Goal: Task Accomplishment & Management: Manage account settings

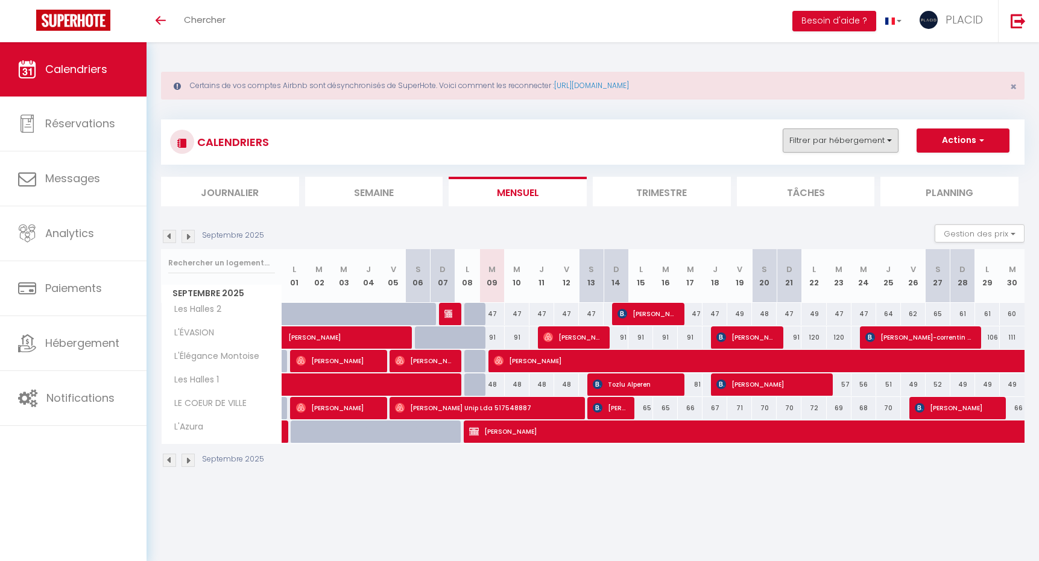
click at [860, 147] on button "Filtrer par hébergement" at bounding box center [841, 140] width 116 height 24
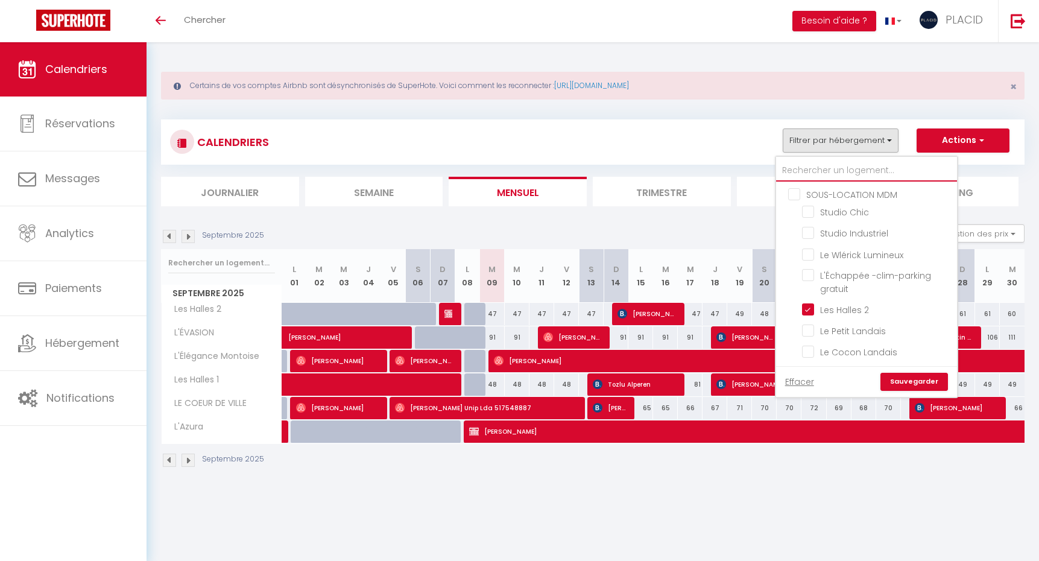
click at [842, 175] on input "text" at bounding box center [866, 171] width 181 height 22
type input "v"
checkbox input "false"
checkbox input "true"
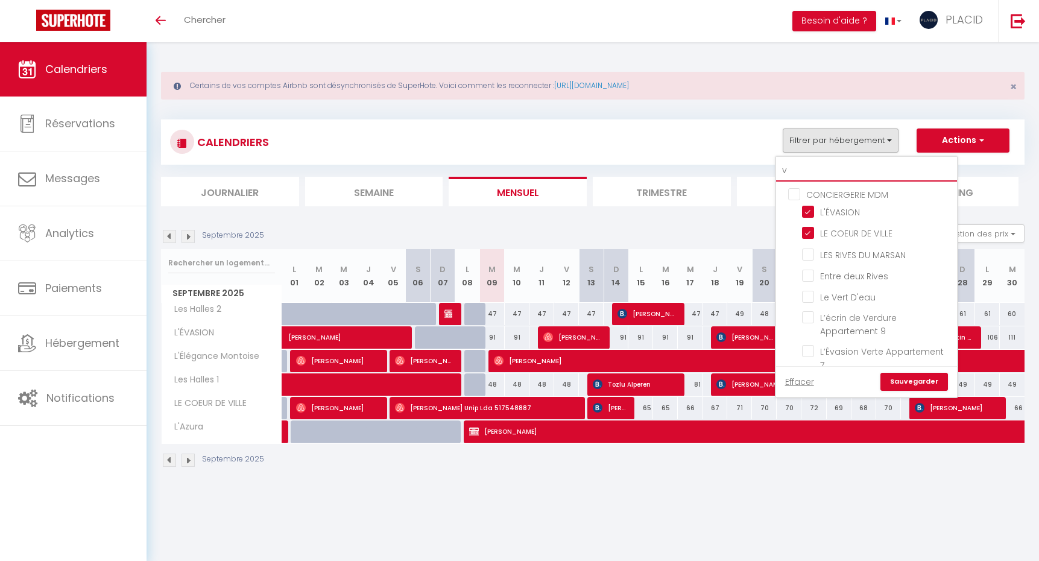
checkbox input "false"
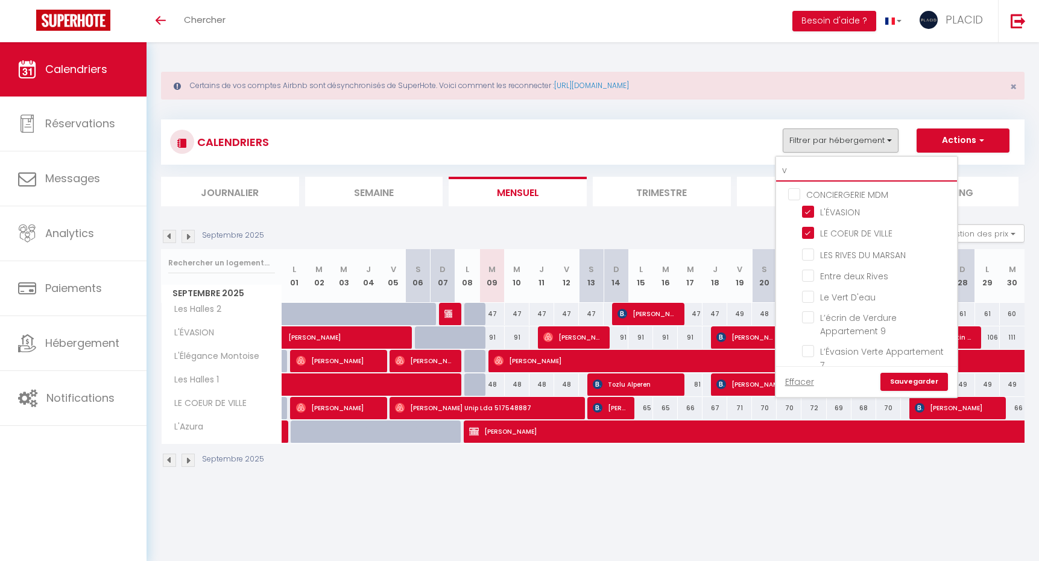
checkbox input "false"
type input "vi"
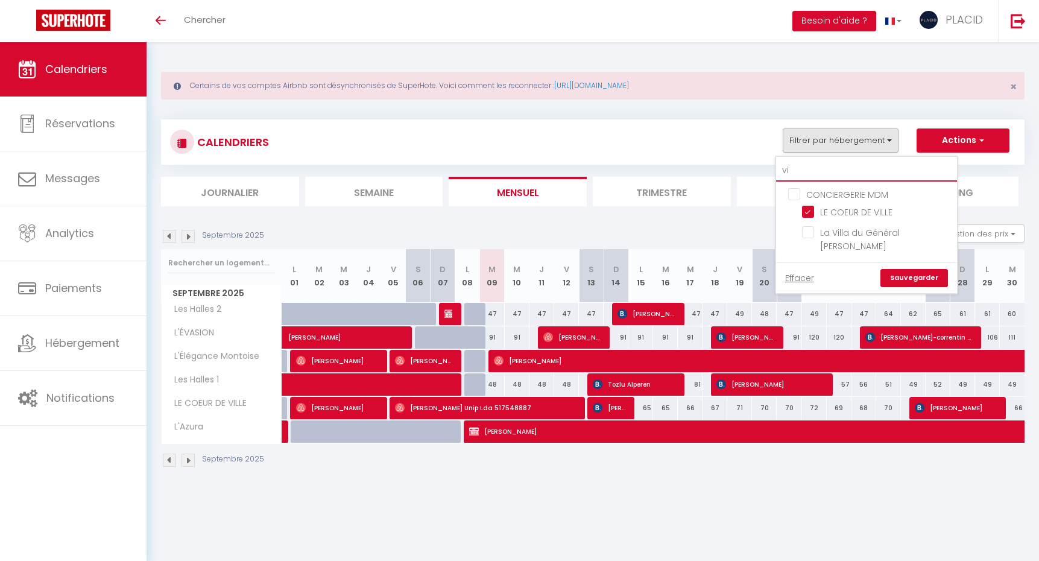
checkbox input "false"
type input "vil"
checkbox input "false"
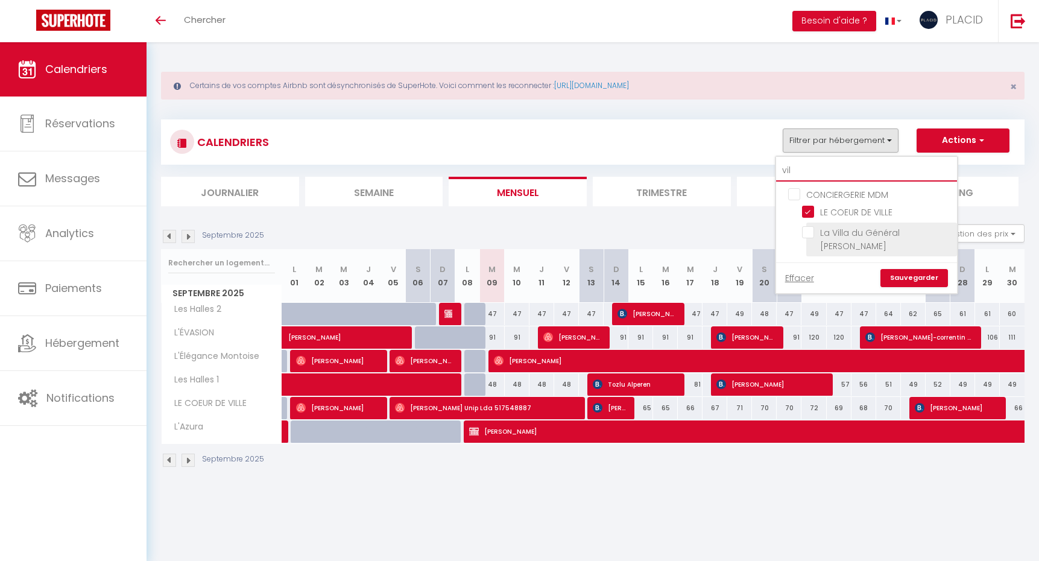
type input "vil"
click at [810, 235] on input "La Villa du Général [PERSON_NAME]" at bounding box center [877, 232] width 151 height 12
checkbox input "true"
click at [929, 269] on link "Sauvegarder" at bounding box center [914, 278] width 68 height 18
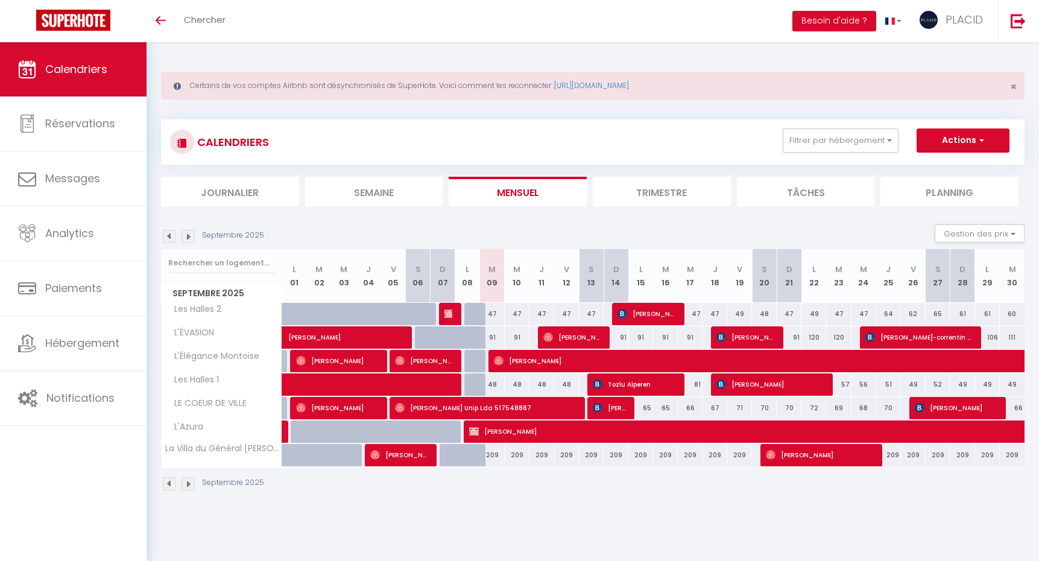
click at [810, 457] on span "[PERSON_NAME]" at bounding box center [819, 454] width 107 height 23
select select "OK"
select select "0"
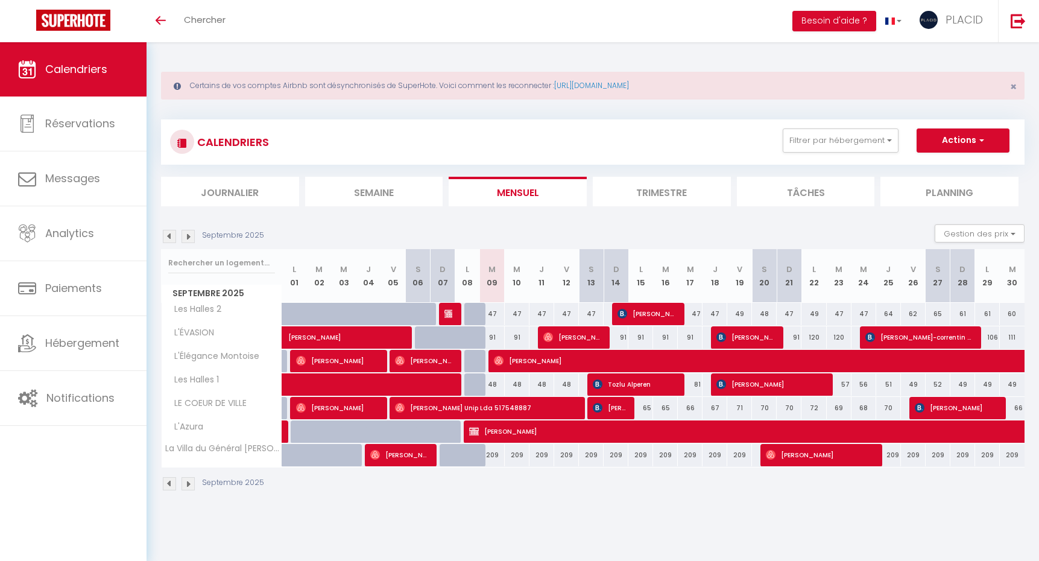
select select "1"
select select
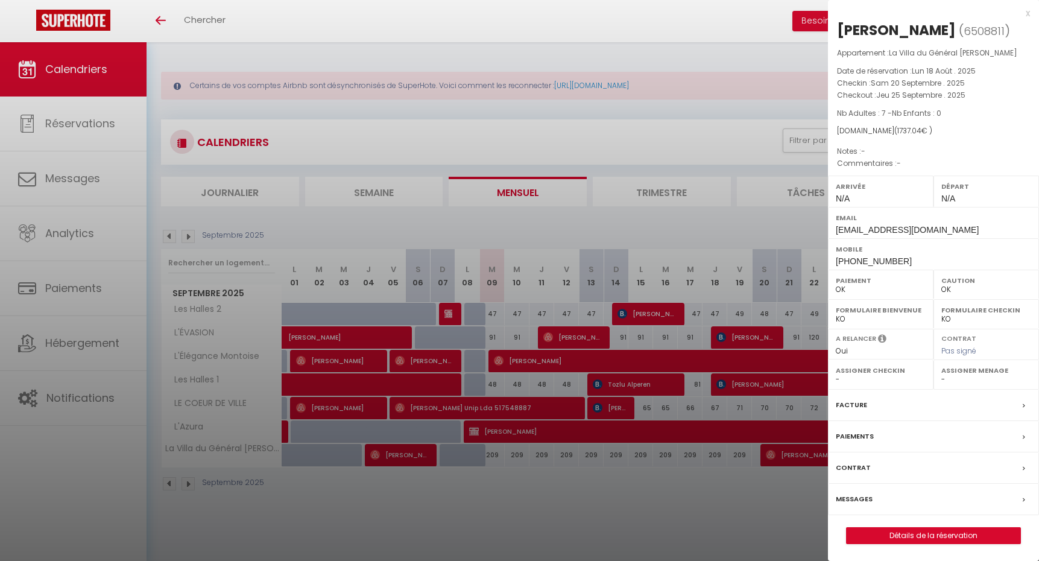
select select "19764"
click at [1030, 13] on div "x [PERSON_NAME] ( 6508811 ) Appartement : [GEOGRAPHIC_DATA] Date de réservation…" at bounding box center [933, 281] width 211 height 562
click at [1026, 14] on div "x" at bounding box center [929, 13] width 202 height 14
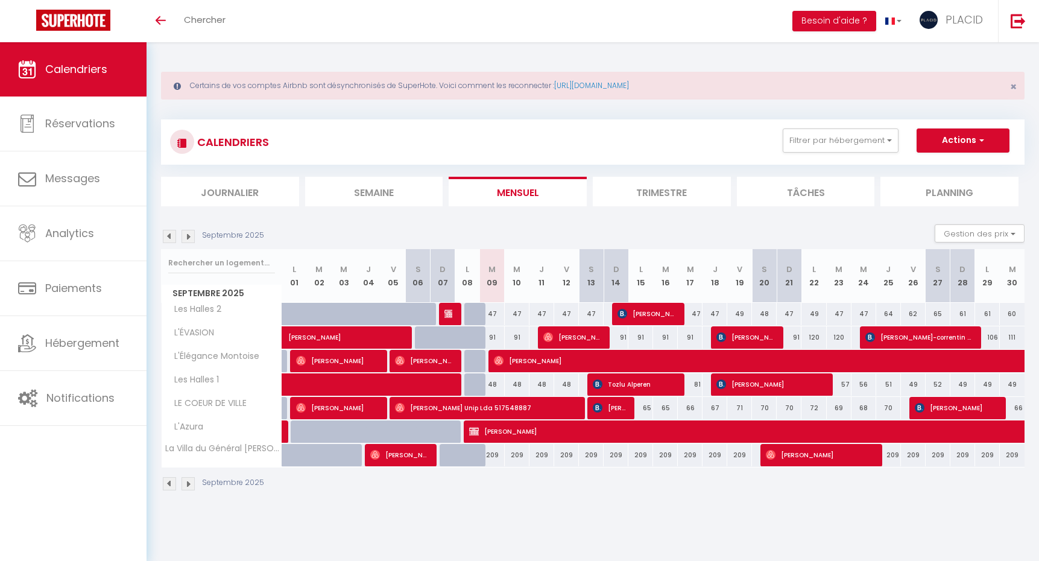
click at [187, 233] on img at bounding box center [187, 236] width 13 height 13
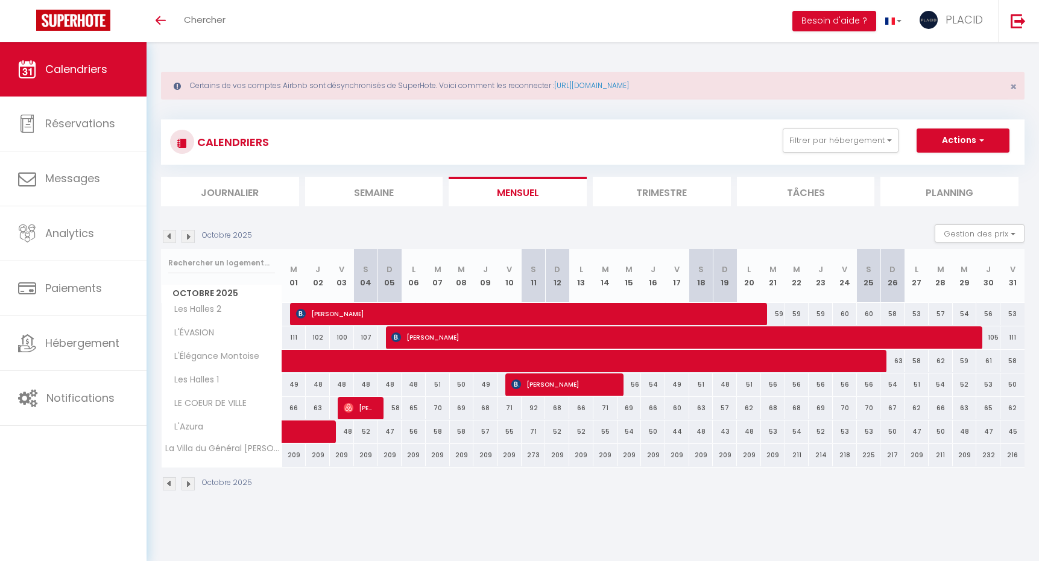
click at [170, 236] on img at bounding box center [169, 236] width 13 height 13
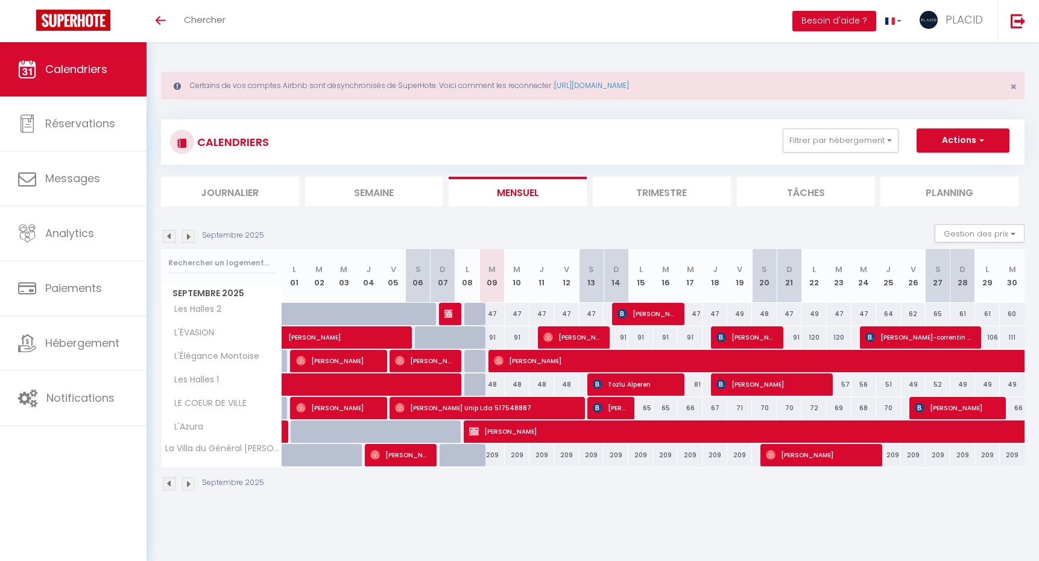
click at [188, 238] on img at bounding box center [187, 236] width 13 height 13
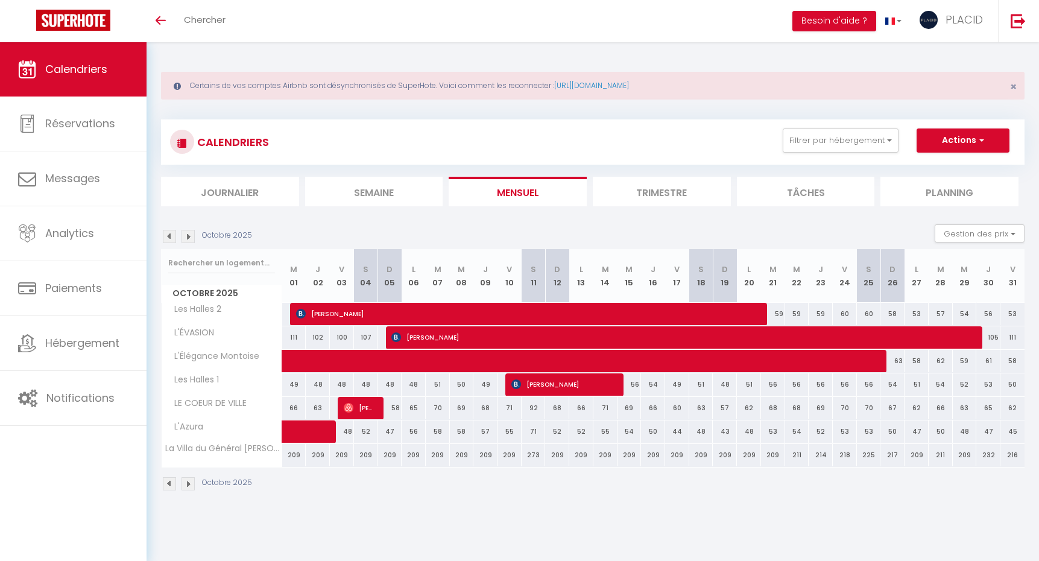
click at [168, 234] on img at bounding box center [169, 236] width 13 height 13
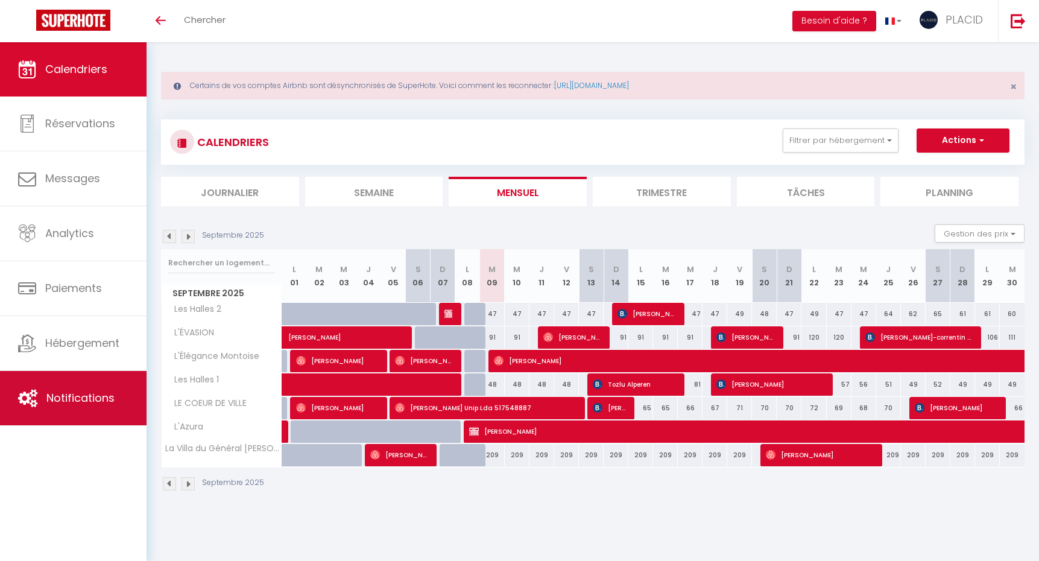
click at [103, 400] on span "Notifications" at bounding box center [80, 397] width 68 height 15
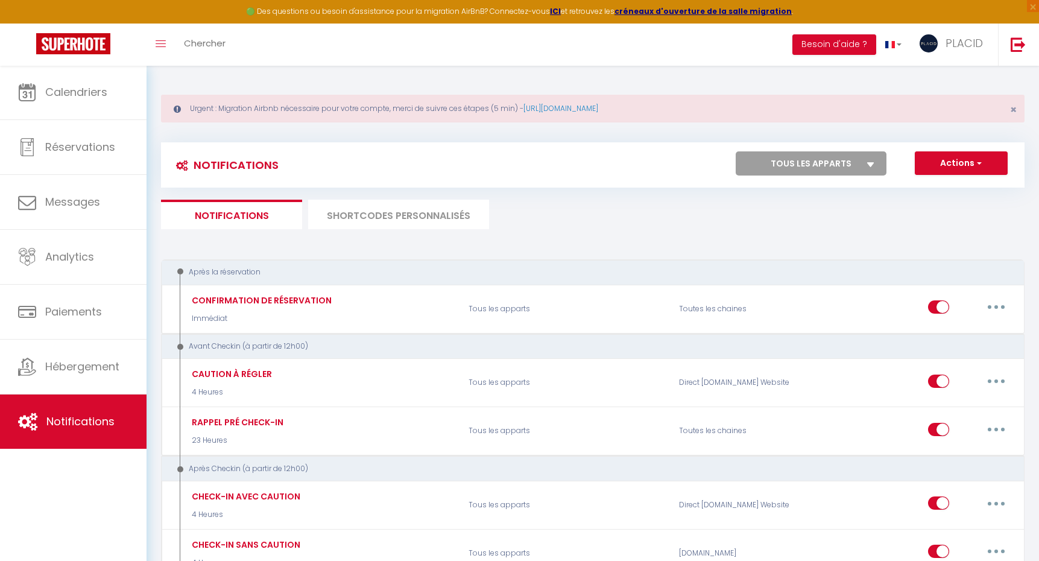
click at [448, 221] on li "SHORTCODES PERSONNALISÉS" at bounding box center [398, 215] width 181 height 30
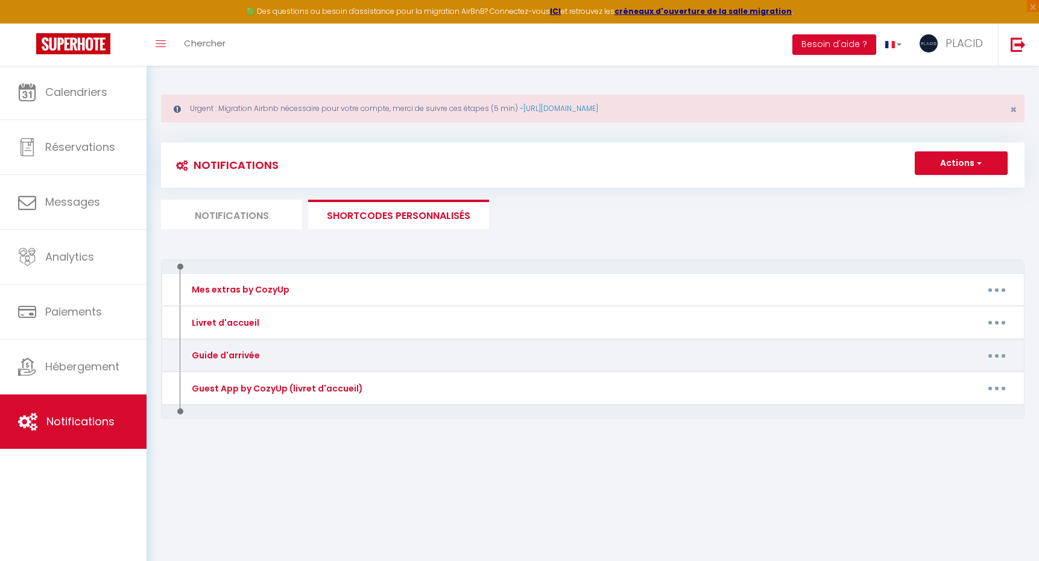
click at [1005, 353] on button "button" at bounding box center [997, 355] width 34 height 19
click at [964, 383] on link "Editer" at bounding box center [965, 383] width 89 height 21
type input "Guide d'arrivée"
type textarea "Guide d'arrivée"
type textarea "[URL][DOMAIN_NAME]"
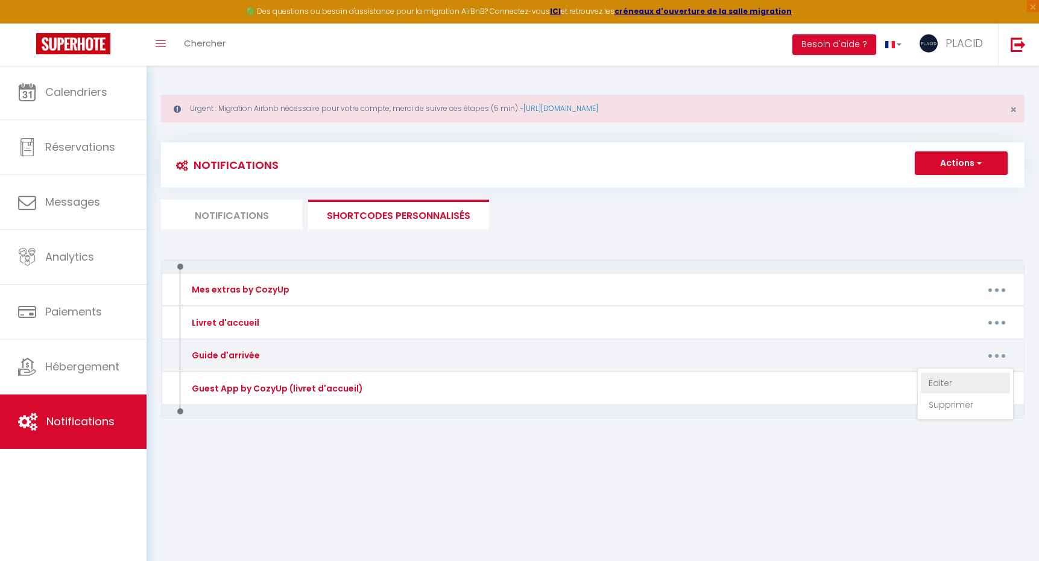
type textarea "[URL][DOMAIN_NAME]"
type textarea "[URL][DOMAIN_NAME]​"
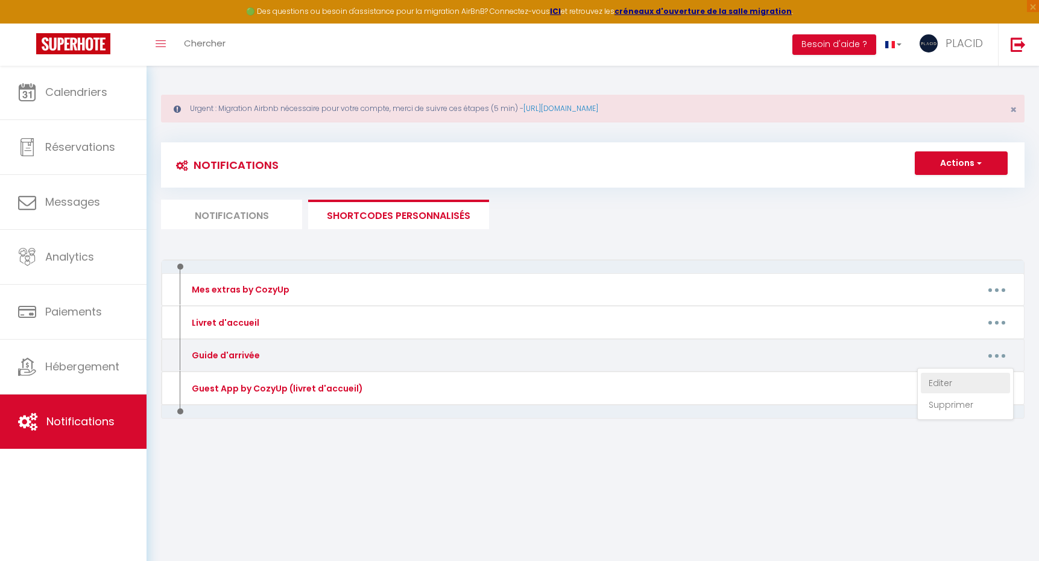
type textarea "[URL][DOMAIN_NAME]​"
type textarea "[URL][DOMAIN_NAME]​​​​​​​​​​​​​"
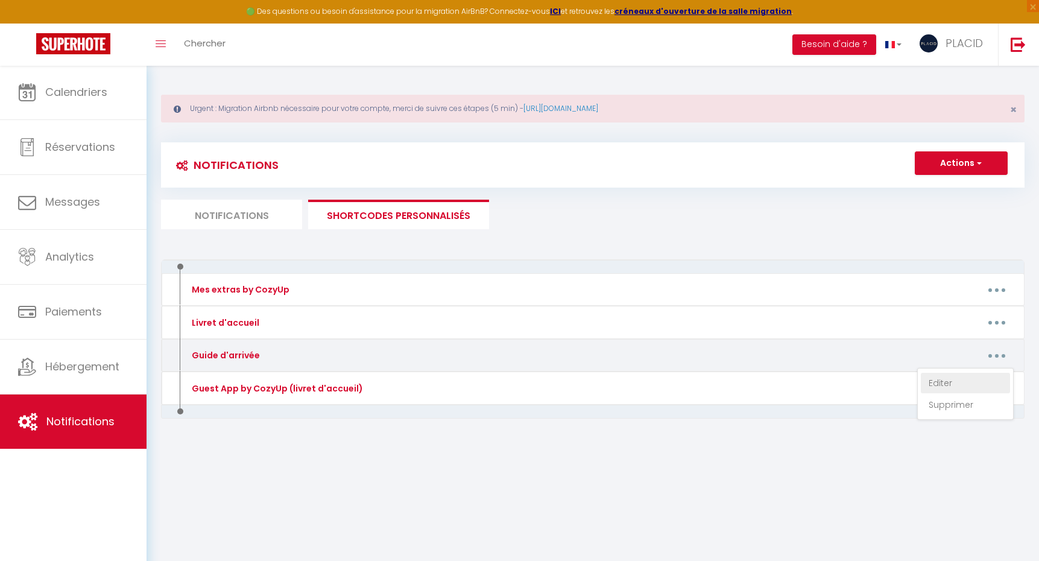
type textarea "[URL][DOMAIN_NAME]​"
type textarea "[URL][DOMAIN_NAME]"
type textarea "[URL][DOMAIN_NAME]​"
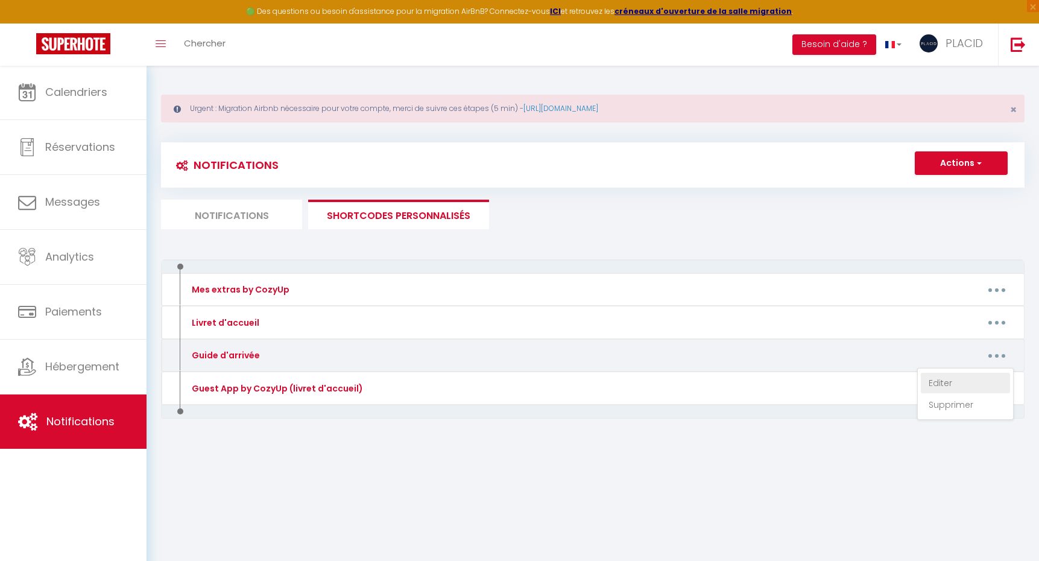
type textarea "[URL][DOMAIN_NAME]"
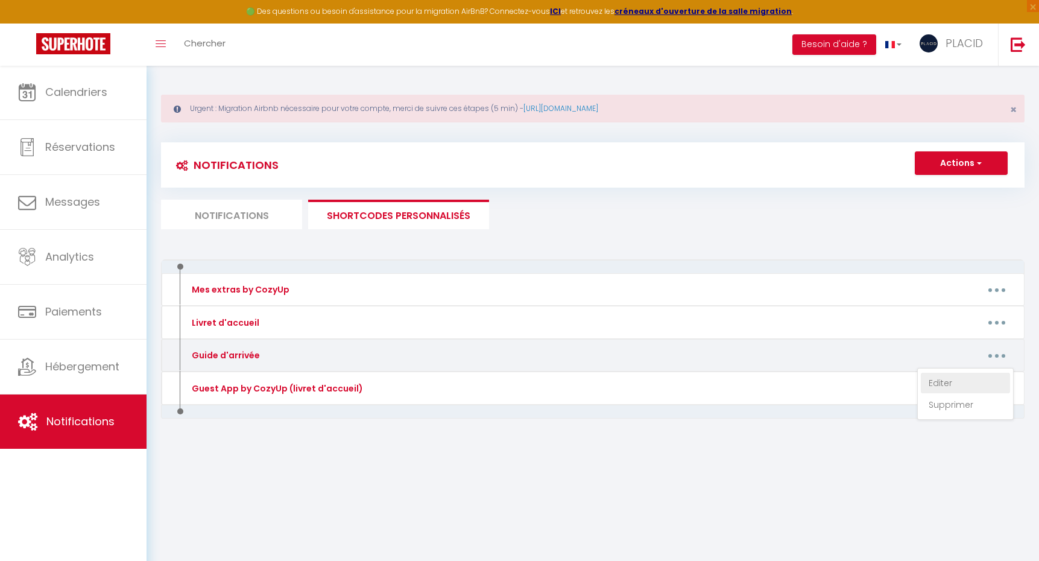
type textarea "[URL][DOMAIN_NAME]"
type textarea "[URL][DOMAIN_NAME]​​"
type textarea "[URL][DOMAIN_NAME]​"
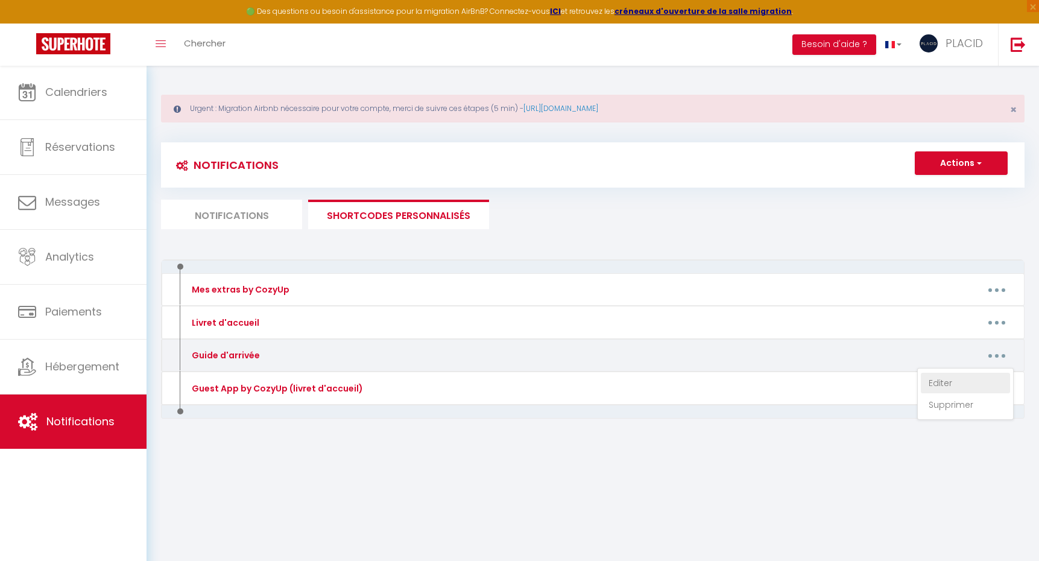
type textarea "[URL][DOMAIN_NAME]​"
type textarea "[URL][DOMAIN_NAME]​​"
type textarea "[URL][DOMAIN_NAME]​"
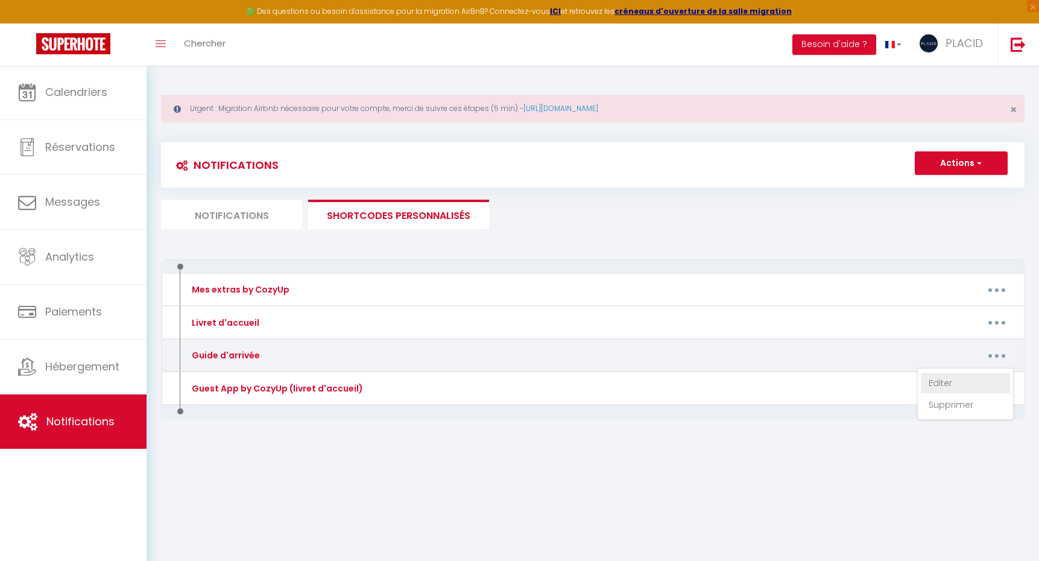
type textarea "[URL][DOMAIN_NAME]​"
type textarea "[URL][DOMAIN_NAME]"
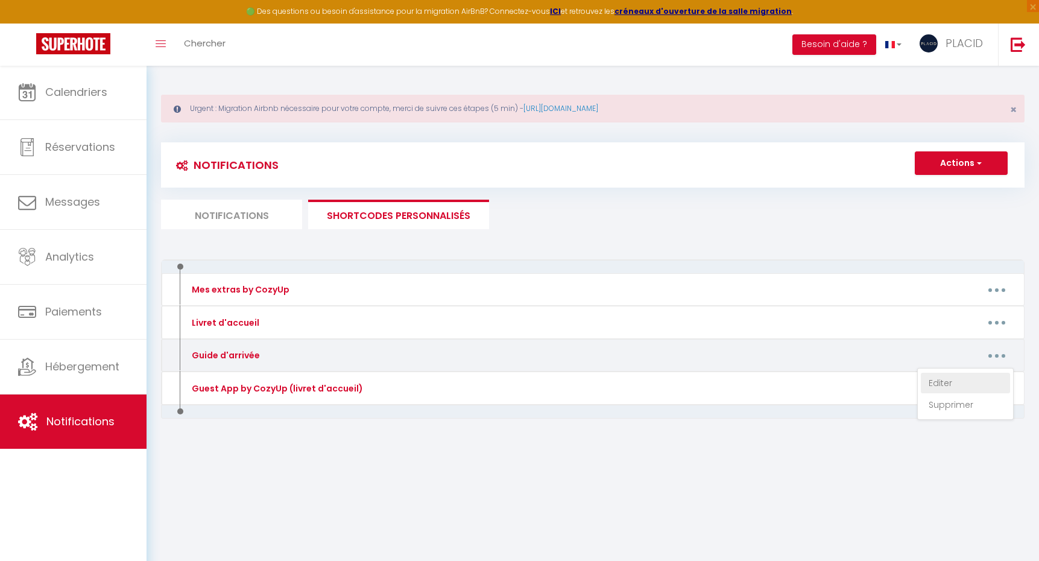
type textarea "[URL][DOMAIN_NAME]​"
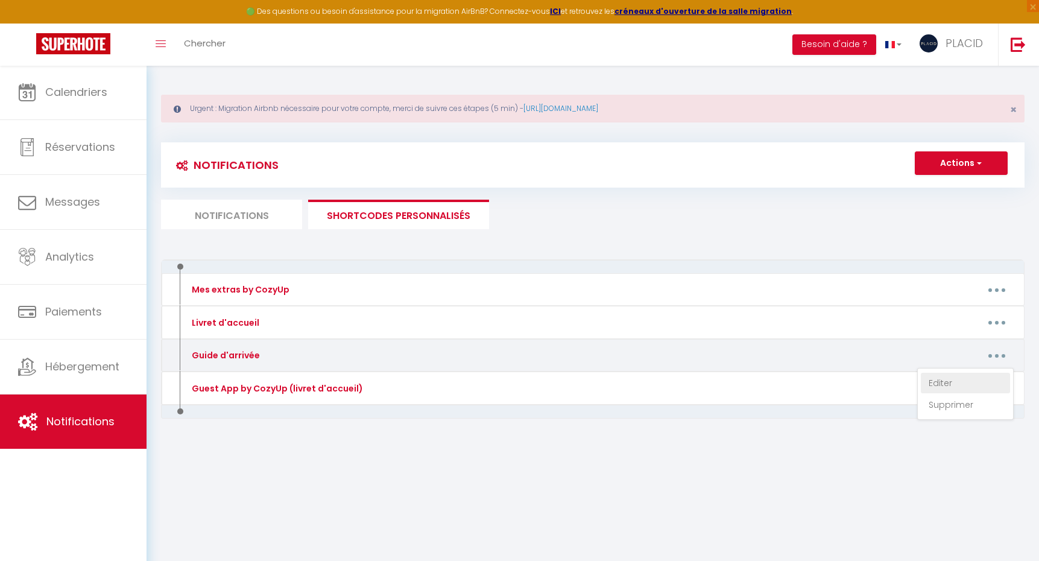
type textarea "[URL][DOMAIN_NAME]​​"
type textarea "[URL][DOMAIN_NAME]"
type textarea "[URL][DOMAIN_NAME]​"
type textarea "[URL][DOMAIN_NAME]"
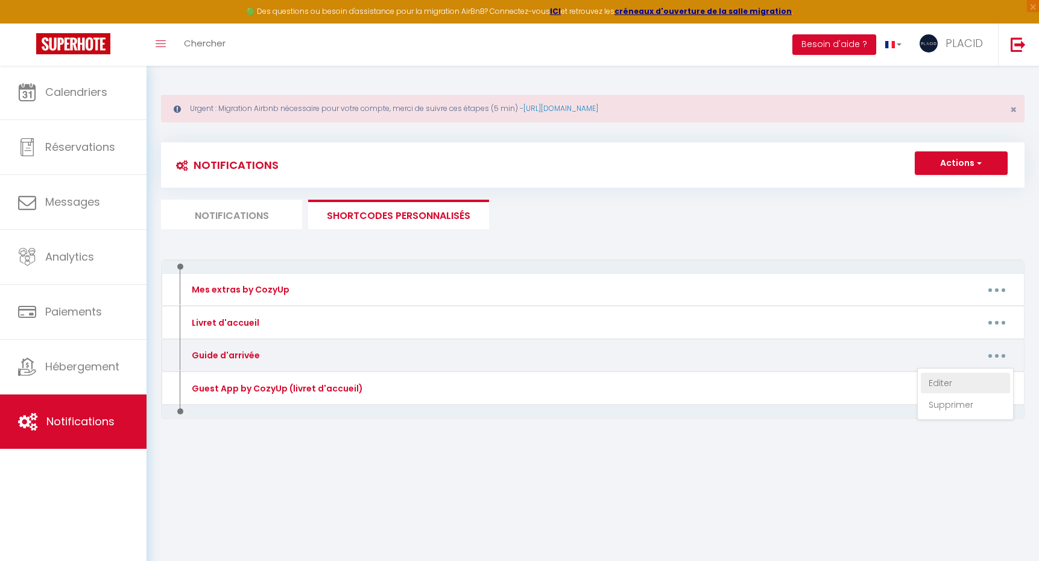
type textarea "[URL][DOMAIN_NAME]"
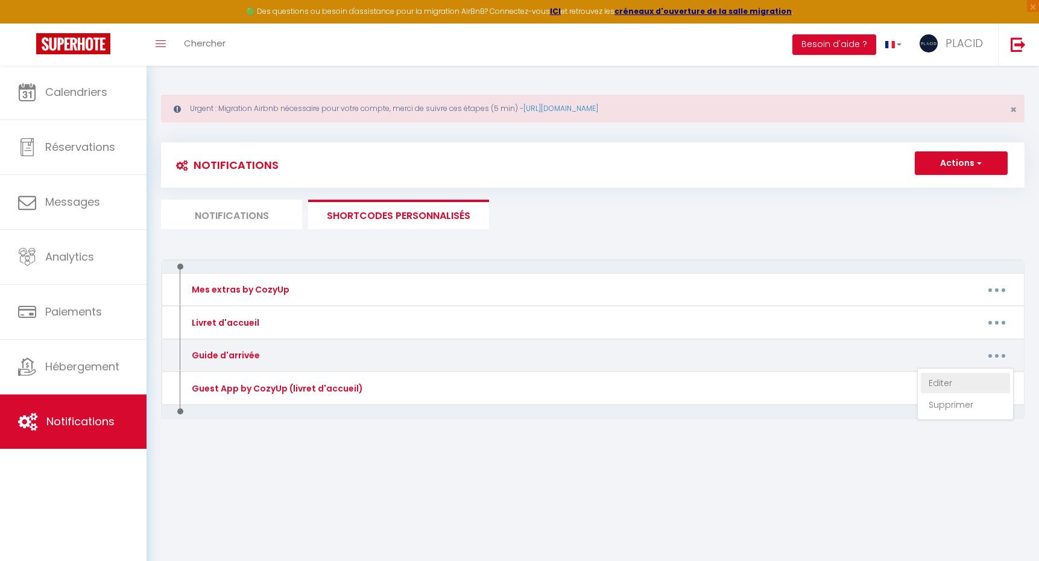
type textarea "[URL][DOMAIN_NAME]"
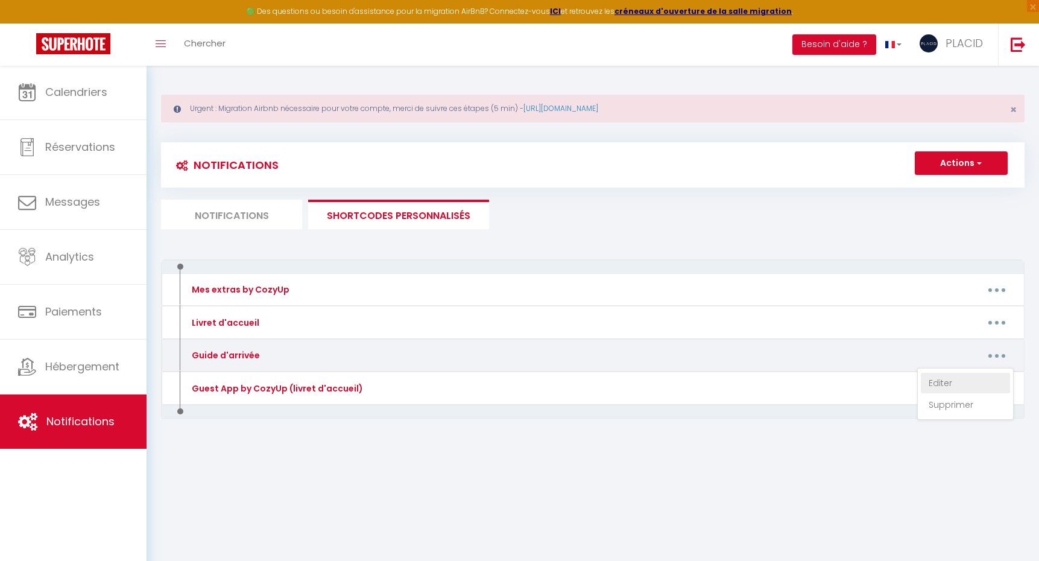
type textarea "[URL][DOMAIN_NAME]"
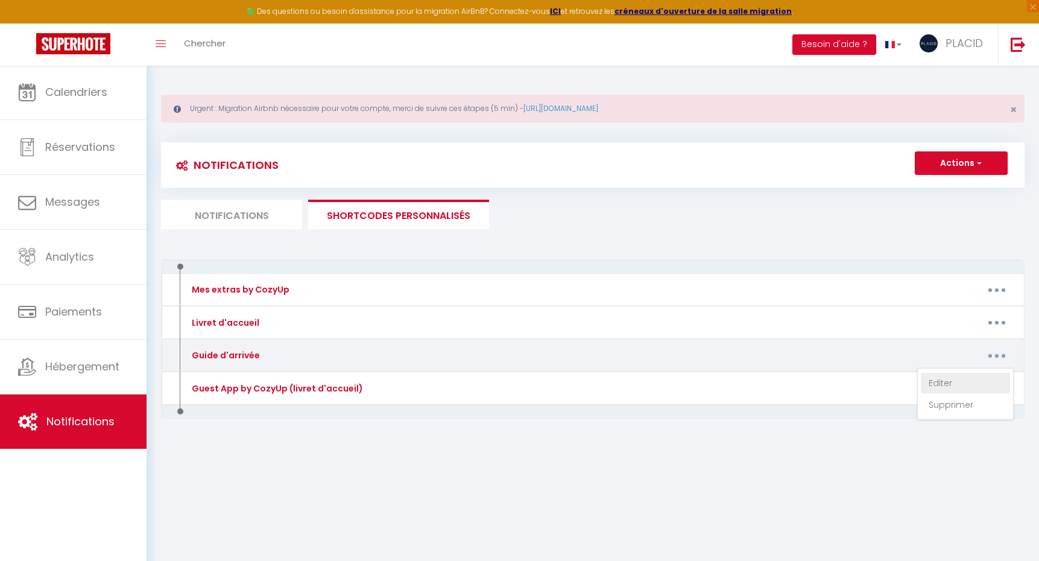
type textarea "[URL][DOMAIN_NAME]"
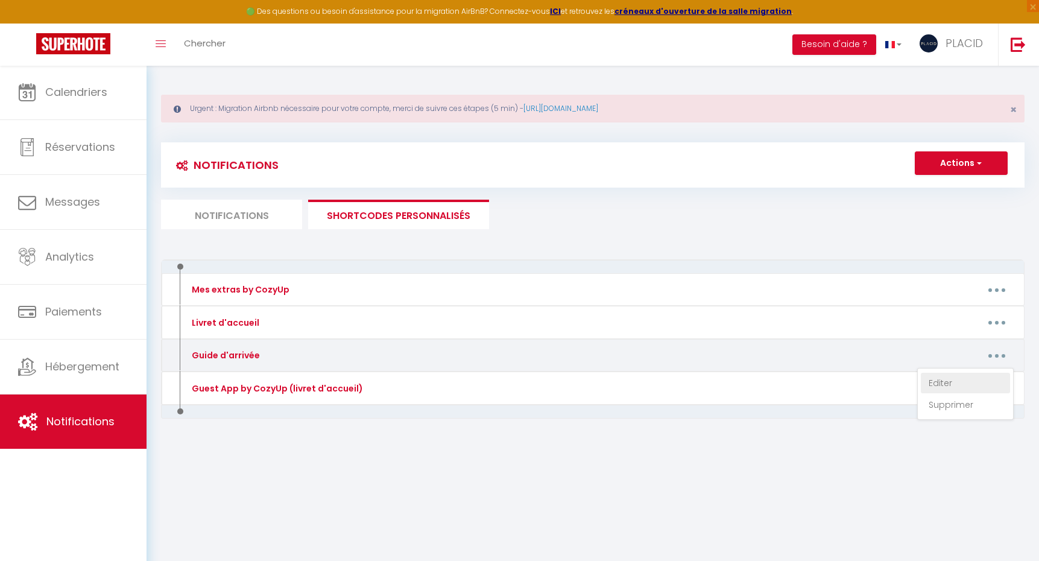
type textarea "[URL][DOMAIN_NAME]​"
type textarea "[URL][DOMAIN_NAME]​​"
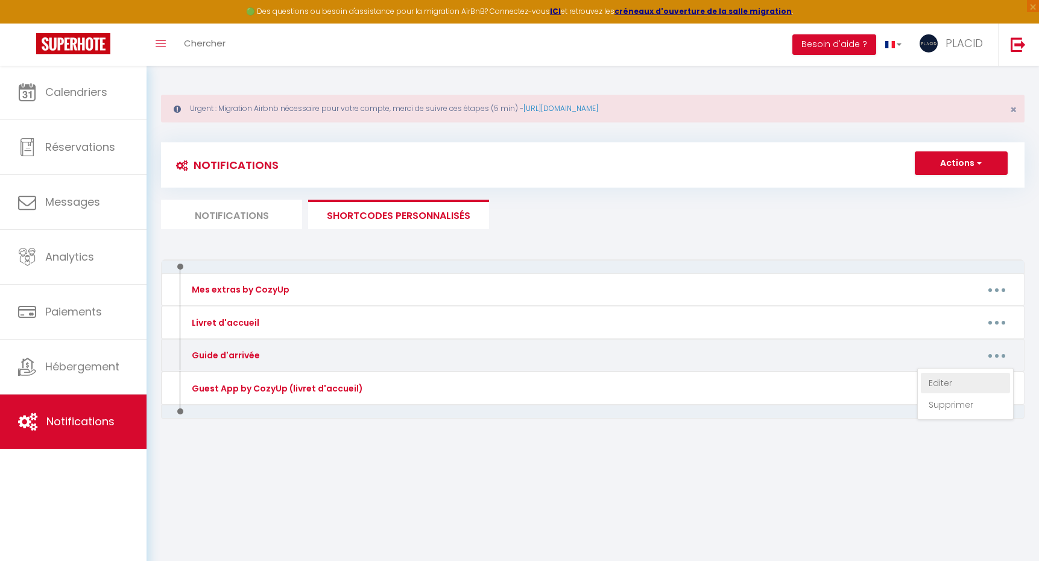
type textarea "[URL][DOMAIN_NAME]​​"
type textarea "[URL][DOMAIN_NAME]"
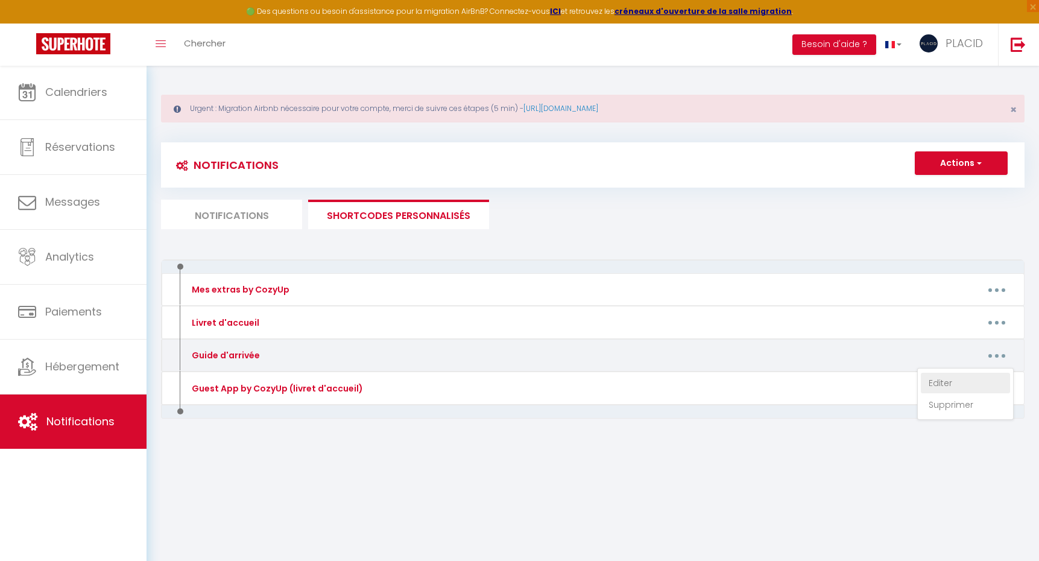
type textarea "[URL][DOMAIN_NAME]"
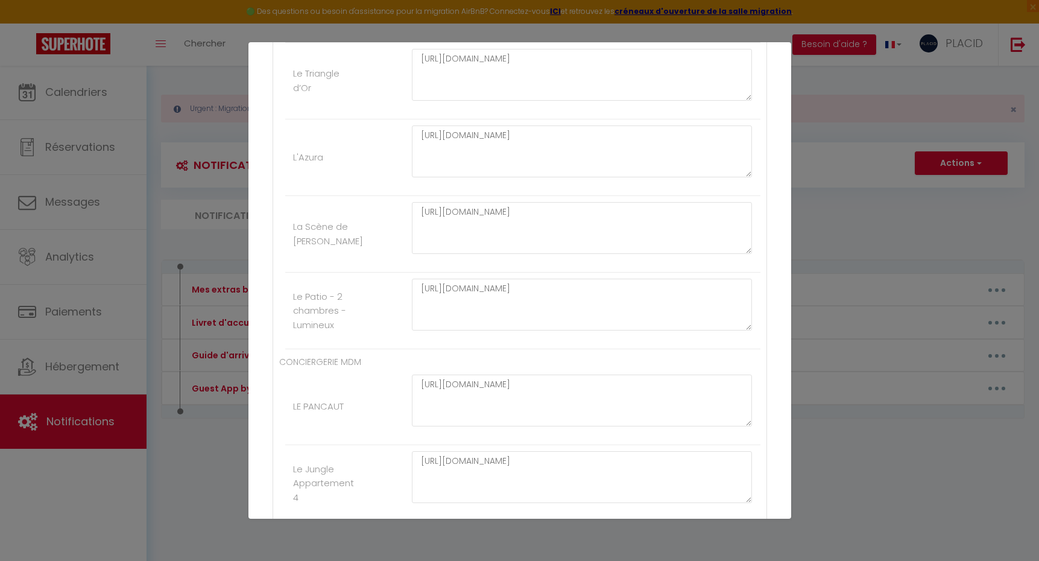
scroll to position [1641, 0]
click at [582, 328] on textarea "[URL][DOMAIN_NAME]" at bounding box center [582, 308] width 341 height 52
click at [493, 312] on textarea "[URL][DOMAIN_NAME]" at bounding box center [582, 308] width 341 height 52
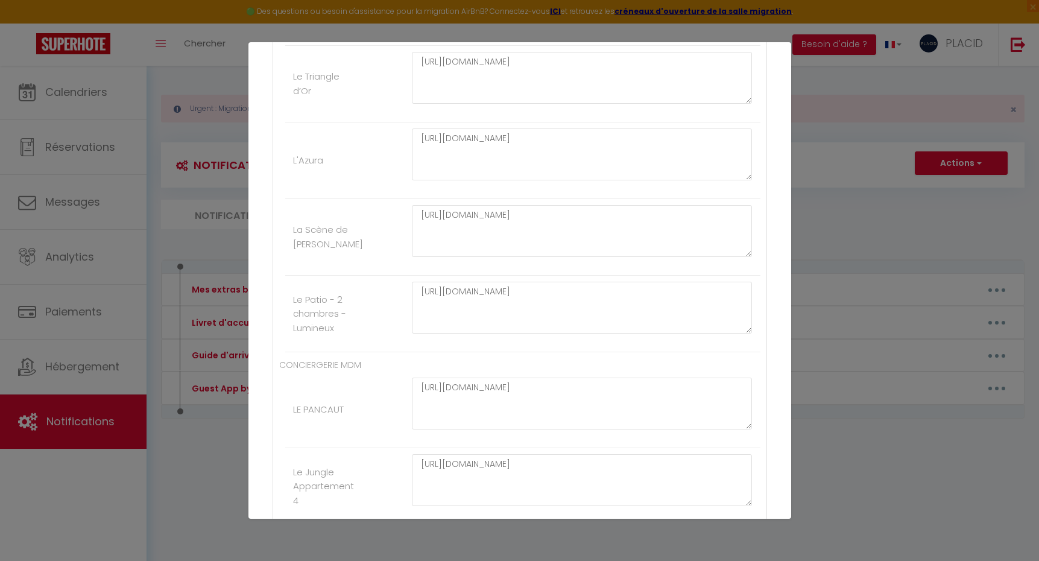
click at [386, 339] on li "Le Patio - 2 chambres - Lumineux [URL][DOMAIN_NAME]" at bounding box center [522, 314] width 475 height 77
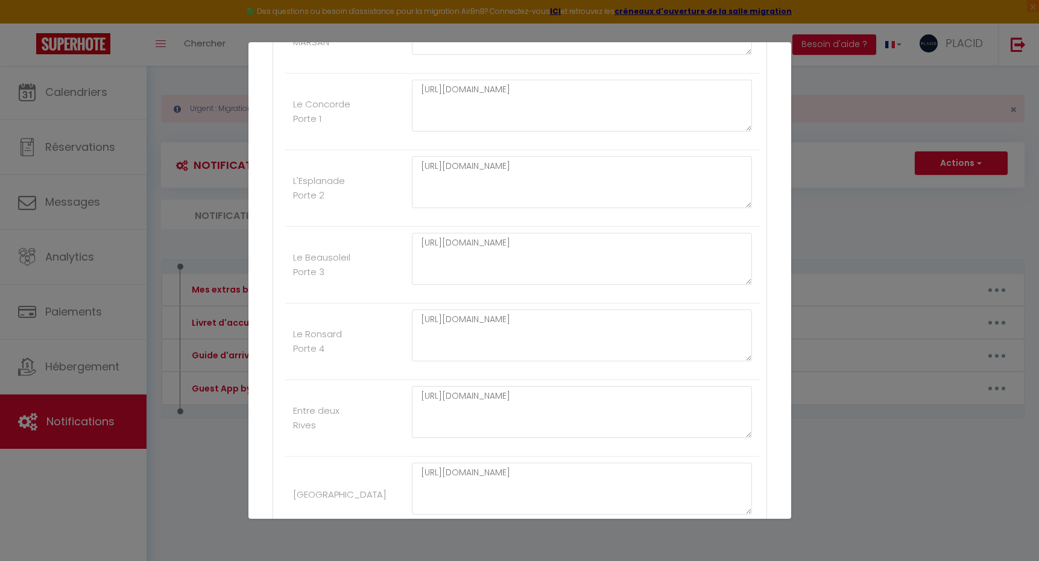
scroll to position [3703, 0]
click at [555, 332] on textarea "[URL][DOMAIN_NAME]" at bounding box center [582, 332] width 341 height 52
